Goal: Find contact information: Find contact information

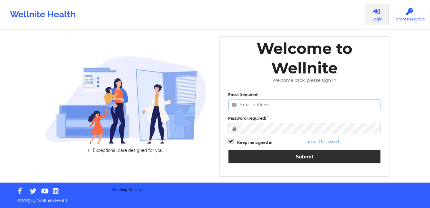
type input "[PERSON_NAME][EMAIL_ADDRESS][DOMAIN_NAME]"
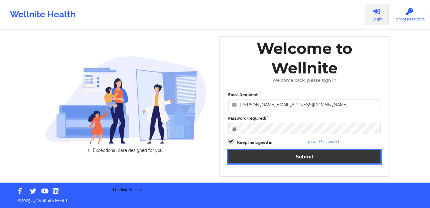
click at [274, 156] on button "Submit" at bounding box center [305, 156] width 152 height 13
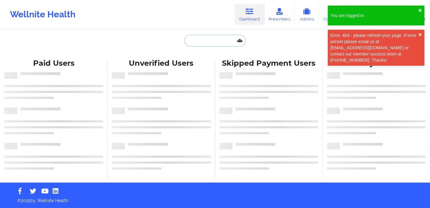
click at [201, 43] on input "text" at bounding box center [214, 41] width 61 height 12
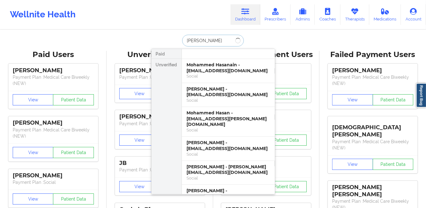
type input "[PERSON_NAME]"
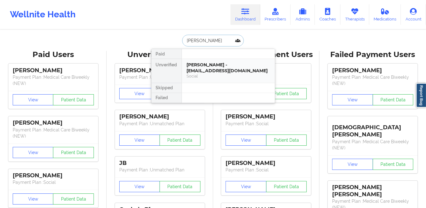
click at [217, 62] on div "[PERSON_NAME] - [EMAIL_ADDRESS][DOMAIN_NAME]" at bounding box center [228, 67] width 83 height 11
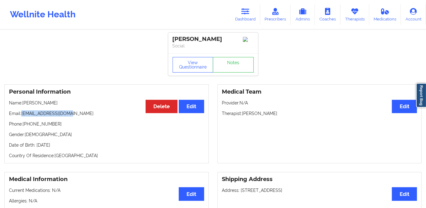
drag, startPoint x: 22, startPoint y: 116, endPoint x: 77, endPoint y: 116, distance: 54.5
click at [77, 116] on p "Email: [EMAIL_ADDRESS][DOMAIN_NAME]" at bounding box center [106, 113] width 195 height 6
copy p "[EMAIL_ADDRESS][DOMAIN_NAME]"
drag, startPoint x: 23, startPoint y: 125, endPoint x: 60, endPoint y: 127, distance: 37.5
click at [60, 127] on p "Phone: [PHONE_NUMBER]" at bounding box center [106, 124] width 195 height 6
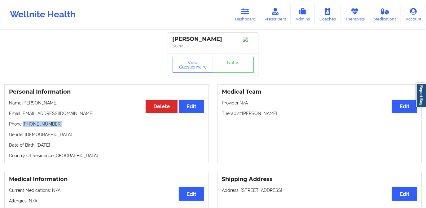
copy p "[PHONE_NUMBER]"
click at [241, 11] on link "Dashboard" at bounding box center [246, 14] width 30 height 20
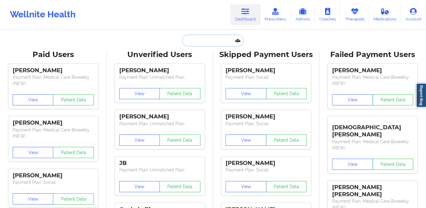
click at [214, 35] on input "text" at bounding box center [212, 41] width 61 height 12
paste input "[EMAIL_ADDRESS][DOMAIN_NAME]"
type input "[EMAIL_ADDRESS][DOMAIN_NAME]"
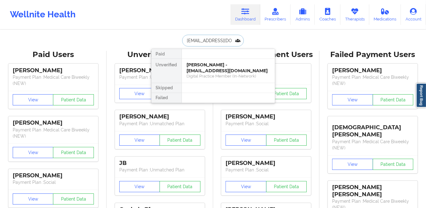
click at [197, 69] on div "[PERSON_NAME] - [EMAIL_ADDRESS][DOMAIN_NAME]" at bounding box center [228, 67] width 83 height 11
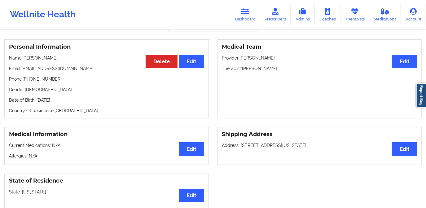
scroll to position [34, 0]
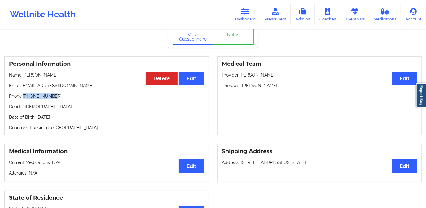
drag, startPoint x: 23, startPoint y: 94, endPoint x: 62, endPoint y: 96, distance: 39.1
click at [62, 96] on p "Phone: [PHONE_NUMBER]" at bounding box center [106, 96] width 195 height 6
copy p "[PHONE_NUMBER]"
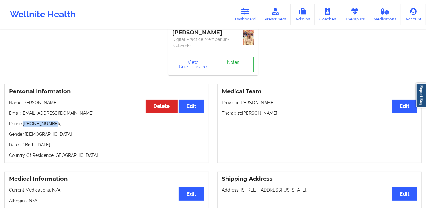
scroll to position [0, 0]
